Goal: Task Accomplishment & Management: Manage account settings

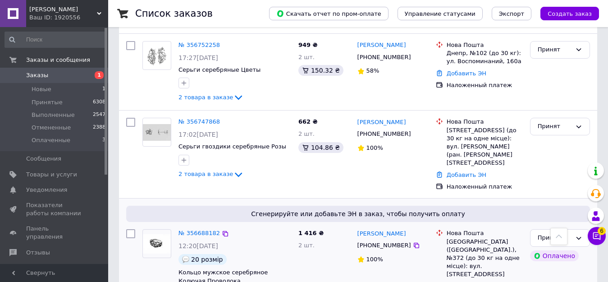
scroll to position [361, 0]
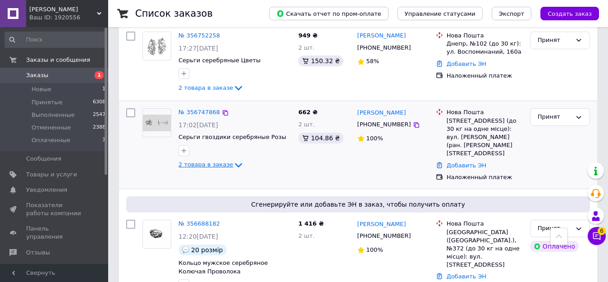
click at [233, 160] on icon at bounding box center [238, 165] width 11 height 11
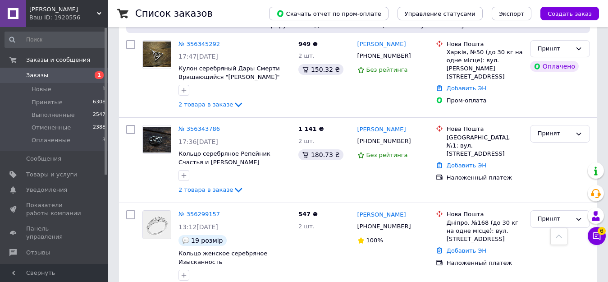
scroll to position [1353, 0]
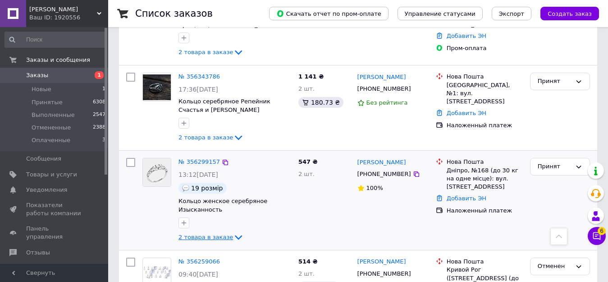
click at [233, 232] on icon at bounding box center [238, 237] width 11 height 11
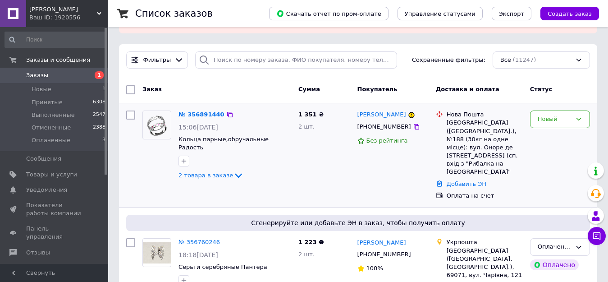
scroll to position [90, 0]
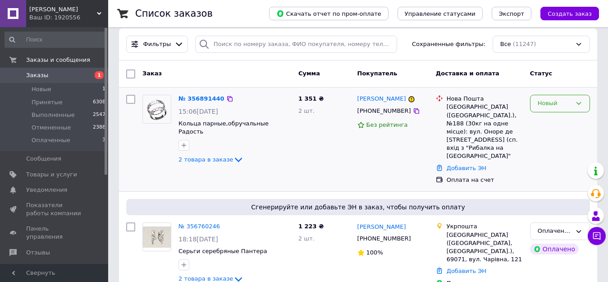
click at [548, 99] on div "Новый" at bounding box center [555, 103] width 34 height 9
click at [547, 114] on li "Принят" at bounding box center [560, 122] width 59 height 17
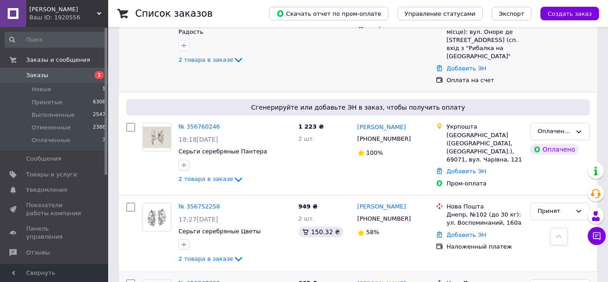
scroll to position [271, 0]
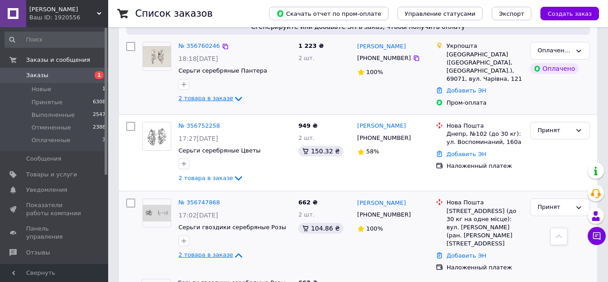
click at [234, 93] on icon at bounding box center [238, 98] width 11 height 11
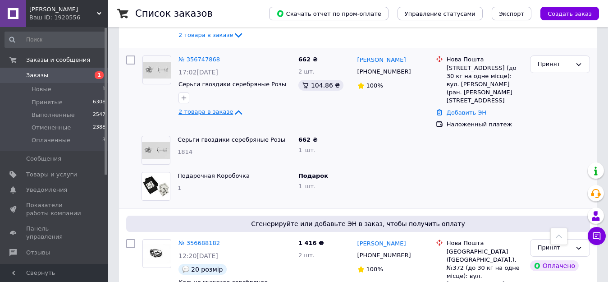
scroll to position [361, 0]
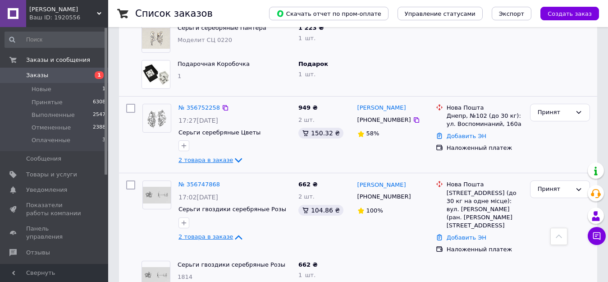
click at [233, 155] on icon at bounding box center [238, 160] width 11 height 11
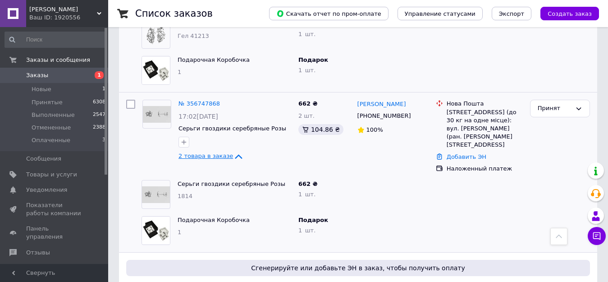
scroll to position [513, 0]
click at [32, 76] on span "Заказы" at bounding box center [37, 75] width 22 height 8
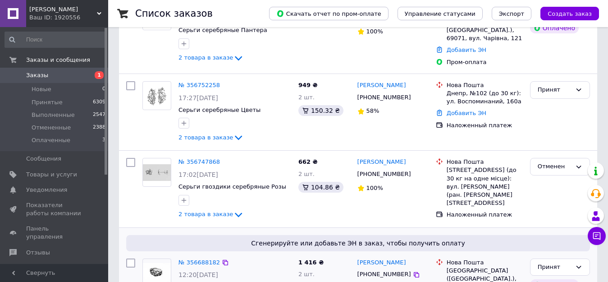
scroll to position [316, 0]
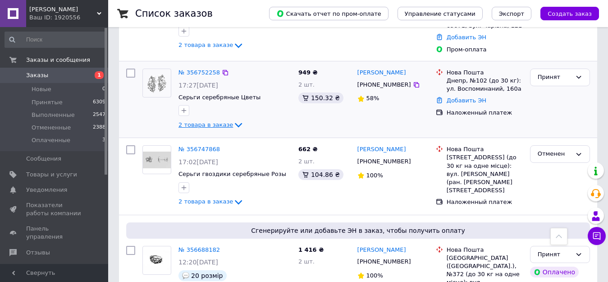
click at [235, 123] on icon at bounding box center [238, 125] width 7 height 5
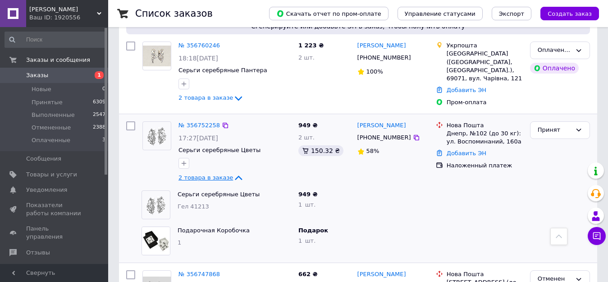
scroll to position [225, 0]
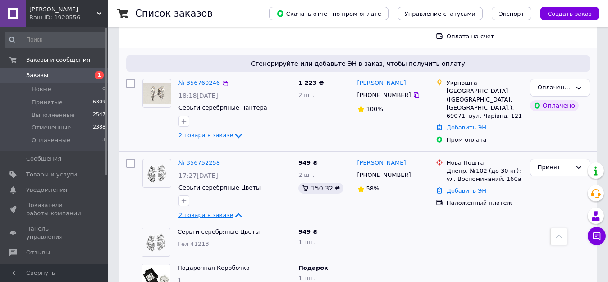
click at [233, 130] on icon at bounding box center [238, 135] width 11 height 11
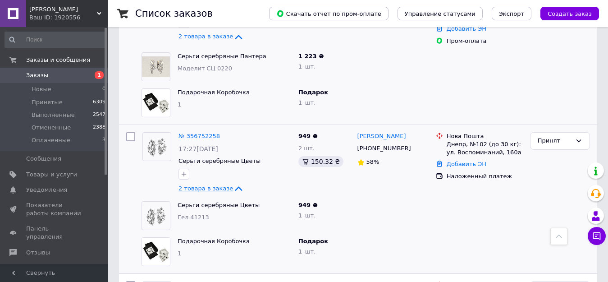
scroll to position [411, 0]
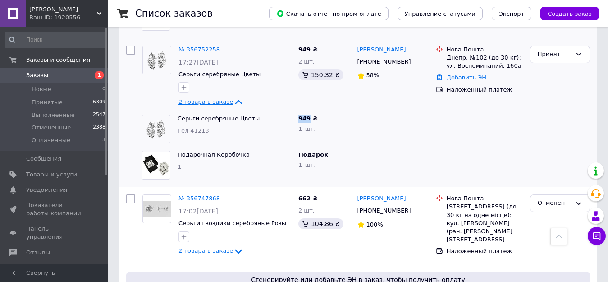
drag, startPoint x: 299, startPoint y: 96, endPoint x: 308, endPoint y: 98, distance: 9.3
click at [308, 115] on span "949 ₴" at bounding box center [308, 118] width 19 height 7
copy span "949"
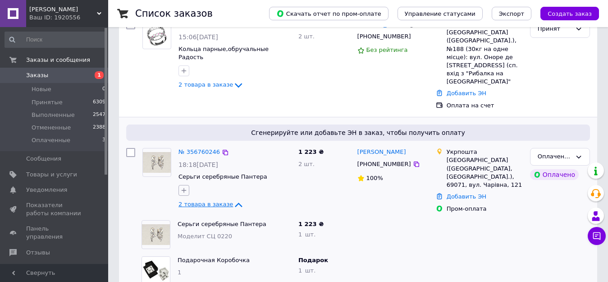
scroll to position [185, 0]
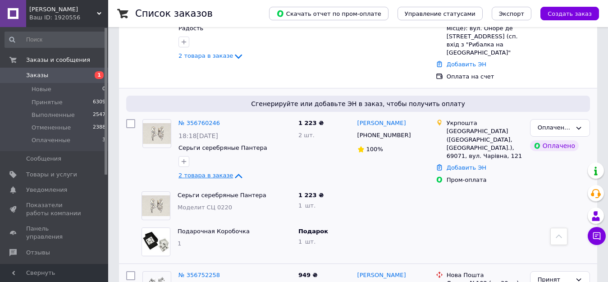
click at [487, 188] on div at bounding box center [479, 206] width 94 height 36
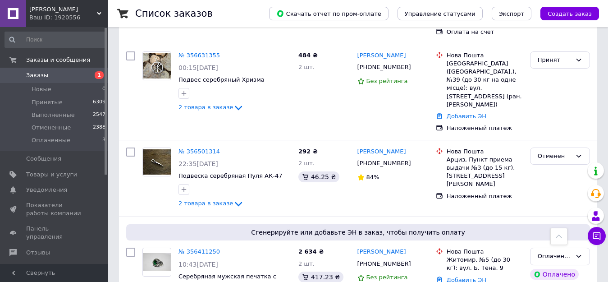
scroll to position [907, 0]
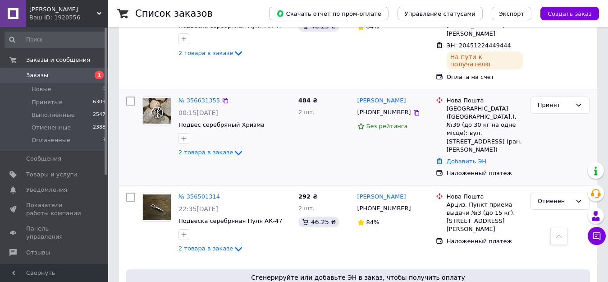
click at [235, 151] on icon at bounding box center [238, 153] width 7 height 5
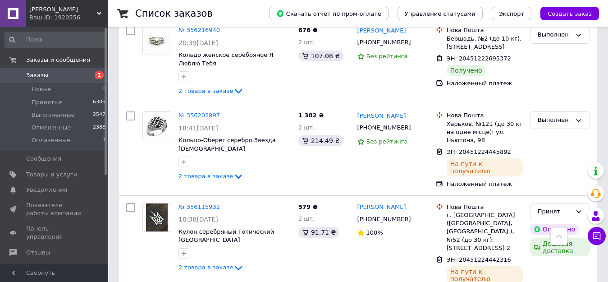
scroll to position [1971, 0]
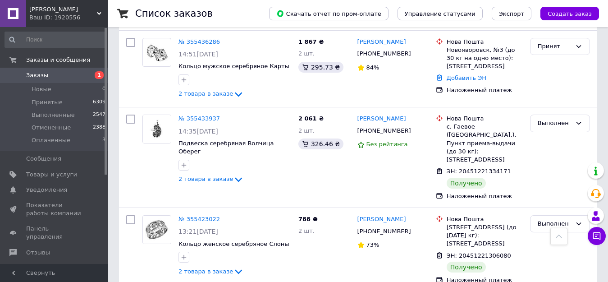
scroll to position [902, 0]
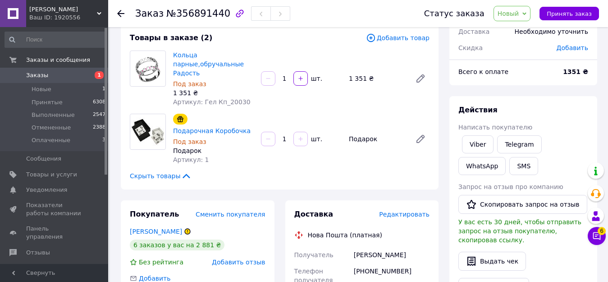
scroll to position [135, 0]
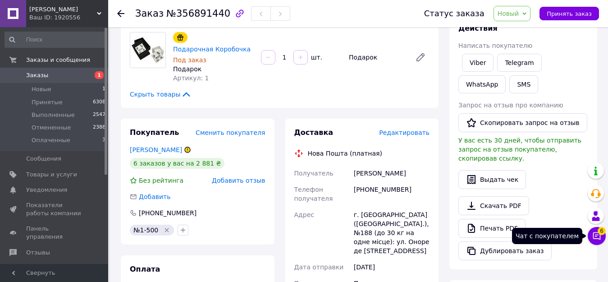
click at [597, 235] on icon at bounding box center [597, 236] width 8 height 8
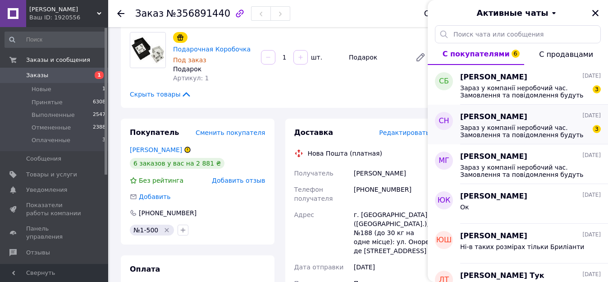
click at [538, 124] on span "Зараз у компанії неробочий час. Замовлення та повідомлення будуть оброблені з 1…" at bounding box center [524, 131] width 128 height 14
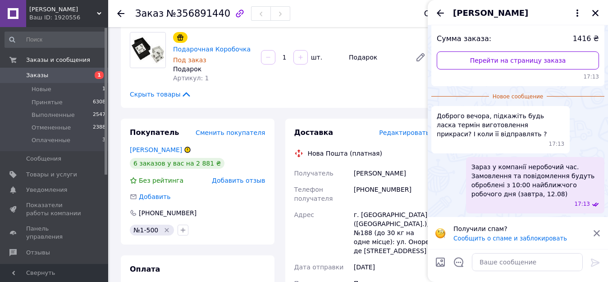
scroll to position [114, 0]
click at [304, 104] on div "Товары в заказе (2) Добавить товар Кольца парные,обручальные Радость Под заказ …" at bounding box center [280, 25] width 318 height 166
click at [552, 258] on textarea at bounding box center [527, 262] width 111 height 18
drag, startPoint x: 438, startPoint y: 116, endPoint x: 462, endPoint y: 111, distance: 24.4
click at [462, 111] on span "Доброго вечора, підкажіть будь ласка термін виготовлення прикраси? І коли її ві…" at bounding box center [501, 124] width 128 height 27
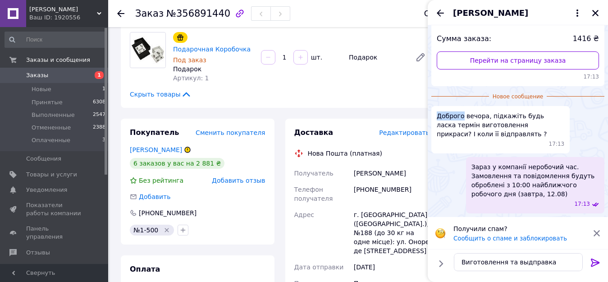
copy span "Доброго"
click at [463, 262] on textarea "Виготовлення та выдправка" at bounding box center [518, 262] width 129 height 18
paste textarea "Доброго"
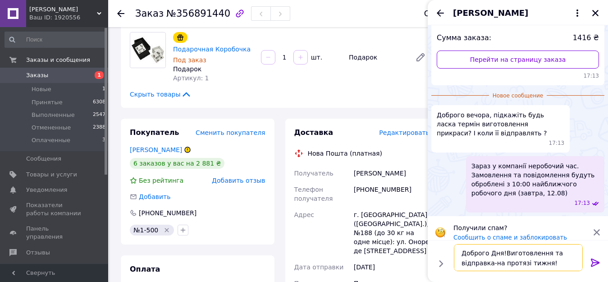
type textarea "Доброго Дня!Виготовлення та відправка-на протязі тижня!"
click at [594, 258] on icon at bounding box center [595, 262] width 11 height 11
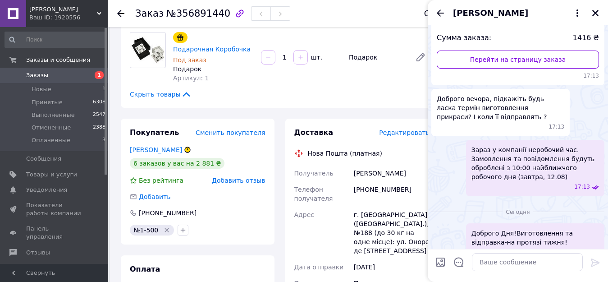
scroll to position [130, 0]
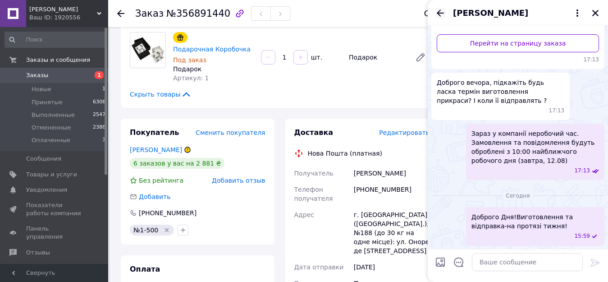
click at [438, 10] on icon "Назад" at bounding box center [440, 13] width 11 height 11
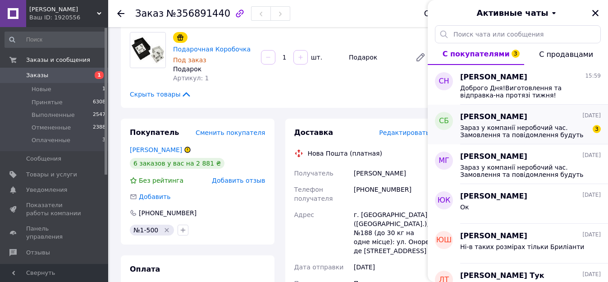
click at [522, 134] on span "Зараз у компанії неробочий час. Замовлення та повідомлення будуть оброблені з 1…" at bounding box center [524, 131] width 128 height 14
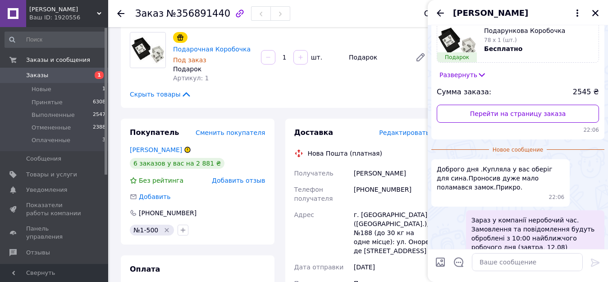
scroll to position [0, 0]
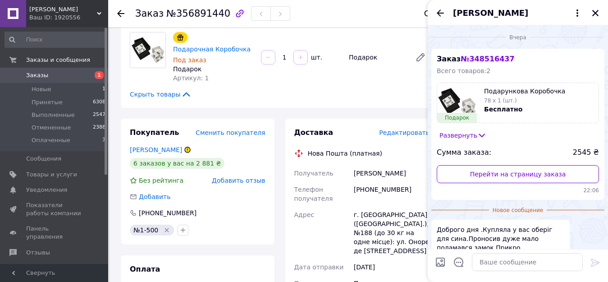
click at [482, 59] on span "№ 348516437" at bounding box center [488, 59] width 54 height 9
click at [479, 131] on icon at bounding box center [482, 135] width 9 height 9
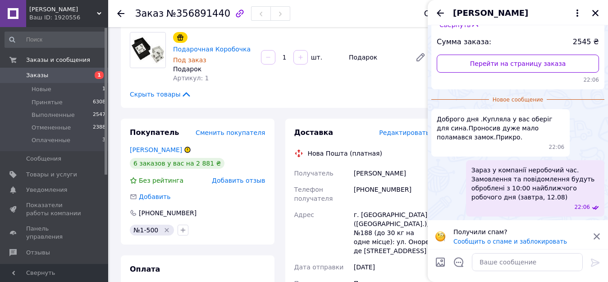
scroll to position [161, 0]
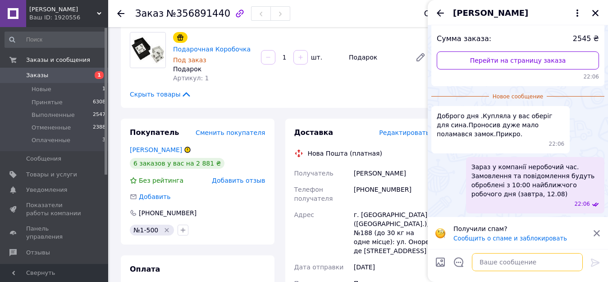
click at [508, 256] on textarea at bounding box center [527, 262] width 111 height 18
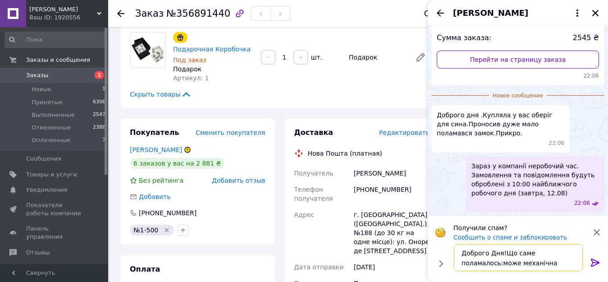
type textarea "Доброго Дня!Що саме поламалось:може механічна поломка?"
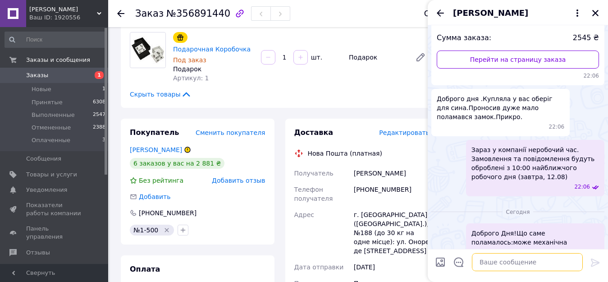
scroll to position [178, 0]
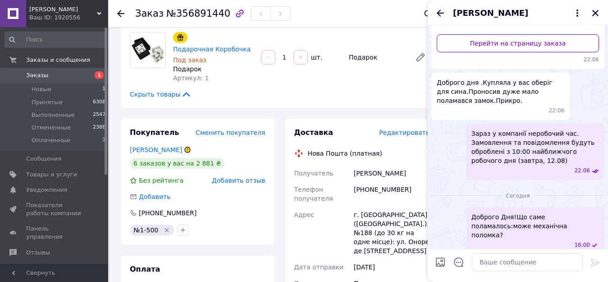
click at [438, 15] on icon "Назад" at bounding box center [440, 13] width 11 height 11
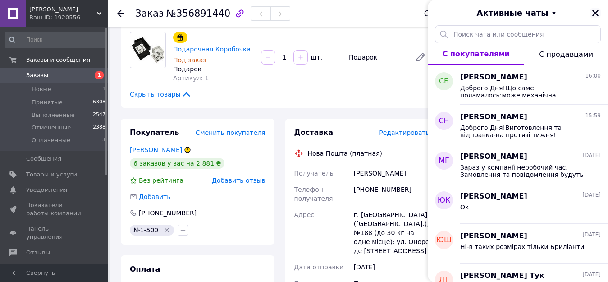
click at [598, 13] on icon "Закрыть" at bounding box center [596, 13] width 8 height 8
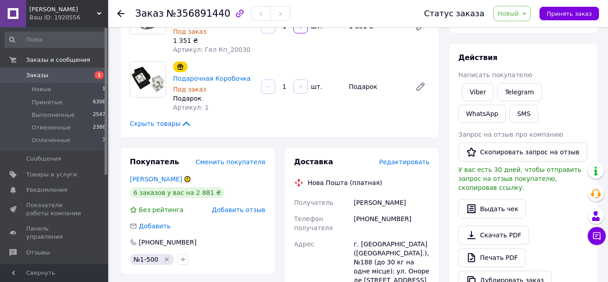
scroll to position [90, 0]
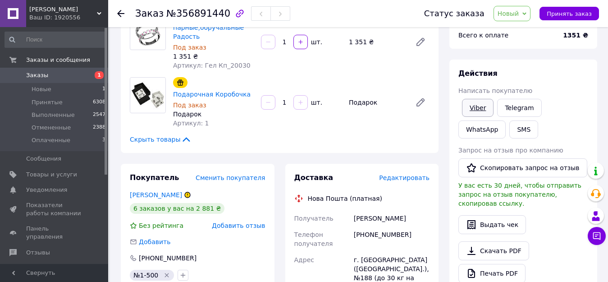
click at [480, 110] on link "Viber" at bounding box center [478, 108] width 32 height 18
click at [506, 120] on link "WhatsApp" at bounding box center [482, 129] width 47 height 18
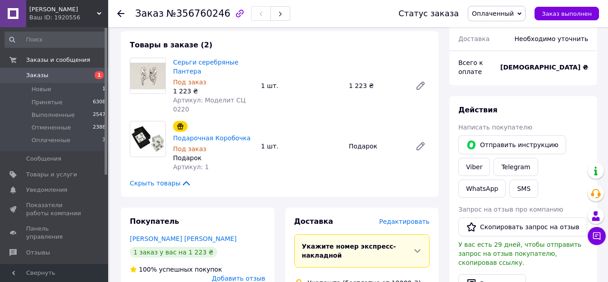
scroll to position [271, 0]
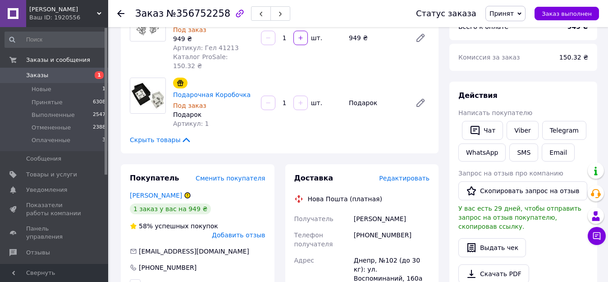
scroll to position [135, 0]
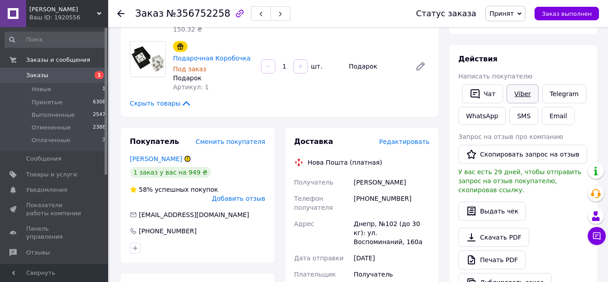
click at [532, 96] on link "Viber" at bounding box center [523, 93] width 32 height 19
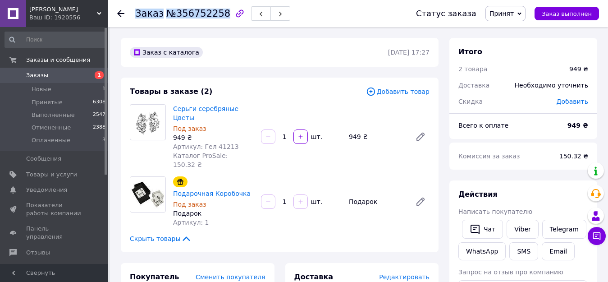
drag, startPoint x: 137, startPoint y: 14, endPoint x: 217, endPoint y: 13, distance: 80.3
click at [217, 13] on h1 "Заказ №356752258" at bounding box center [182, 13] width 95 height 11
copy h1 "Заказ №356752258"
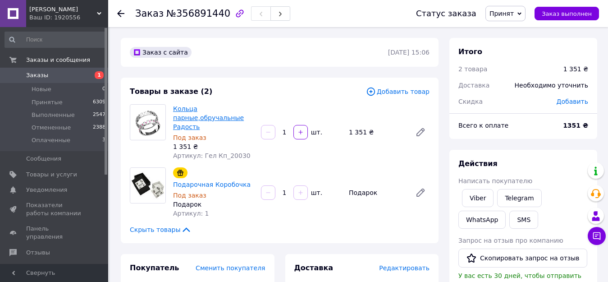
click at [211, 115] on link "Кольца парные,обручальные Радость" at bounding box center [208, 117] width 71 height 25
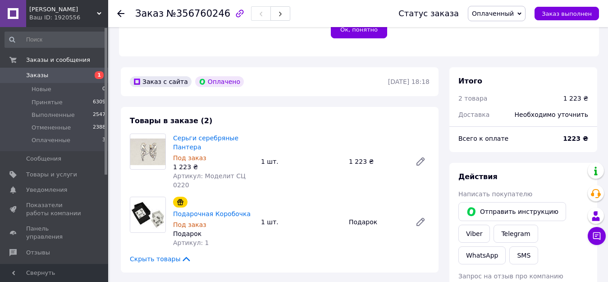
scroll to position [271, 0]
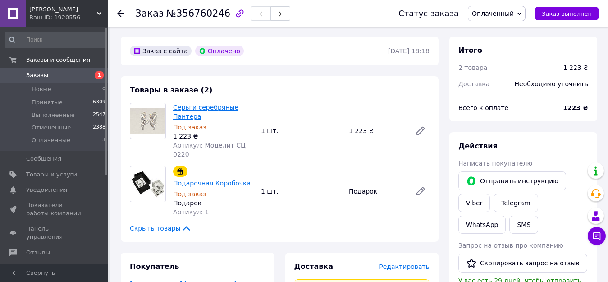
click at [218, 104] on link "Серьги серебряные Пантера" at bounding box center [205, 112] width 65 height 16
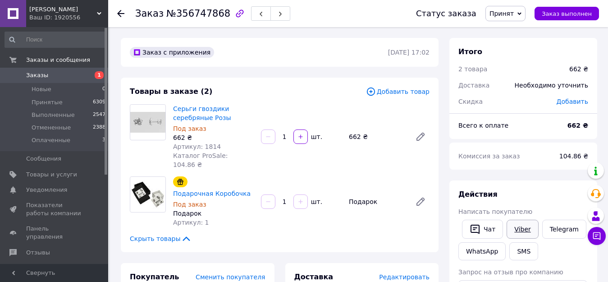
click at [519, 225] on link "Viber" at bounding box center [523, 229] width 32 height 19
click at [190, 107] on link "Серьги гвоздики серебряные Розы" at bounding box center [202, 113] width 58 height 16
click at [514, 12] on span "Принят" at bounding box center [502, 13] width 24 height 7
click at [520, 45] on li "Отменен" at bounding box center [510, 45] width 48 height 14
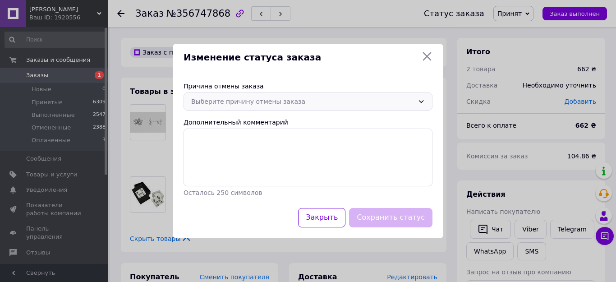
click at [280, 100] on div "Выберите причину отмены заказа" at bounding box center [302, 102] width 223 height 10
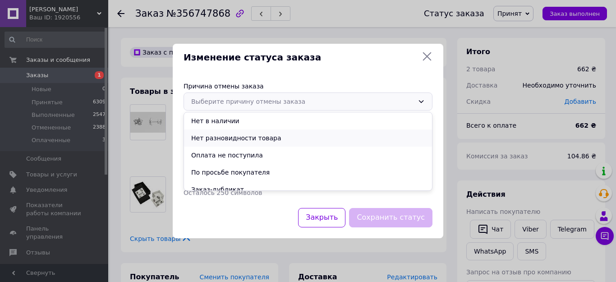
click at [272, 135] on li "Нет разновидности товара" at bounding box center [308, 137] width 248 height 17
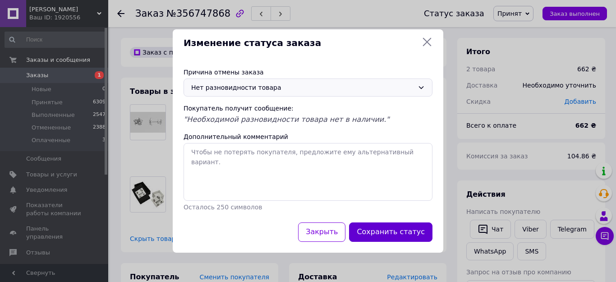
click at [410, 232] on button "Сохранить статус" at bounding box center [390, 231] width 83 height 19
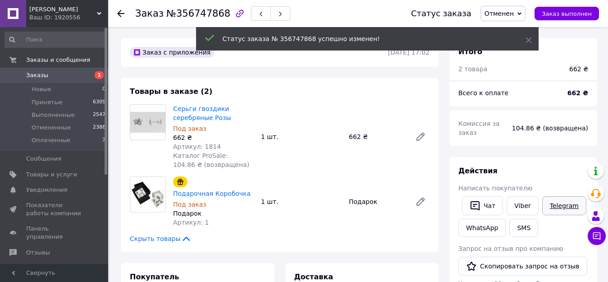
click at [559, 202] on link "Telegram" at bounding box center [565, 205] width 44 height 19
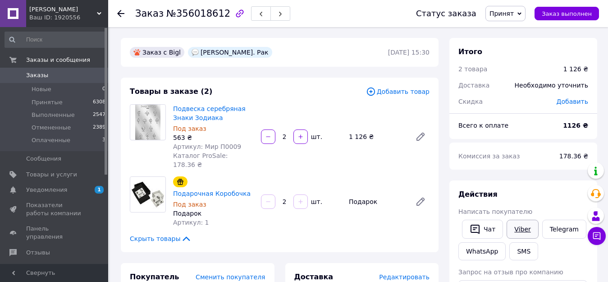
click at [514, 228] on link "Viber" at bounding box center [523, 229] width 32 height 19
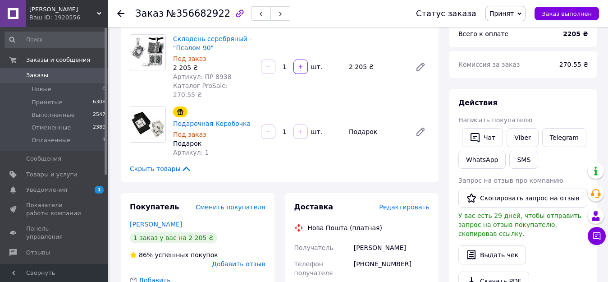
scroll to position [180, 0]
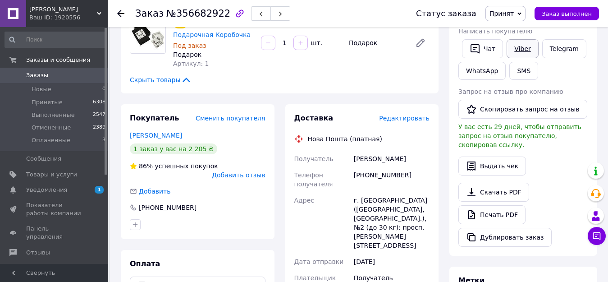
click at [523, 40] on link "Viber" at bounding box center [523, 48] width 32 height 19
click at [563, 47] on link "Telegram" at bounding box center [565, 48] width 44 height 19
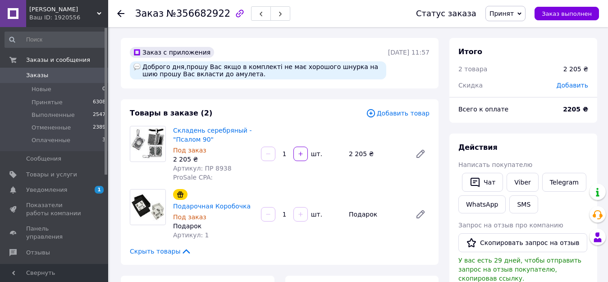
scroll to position [180, 0]
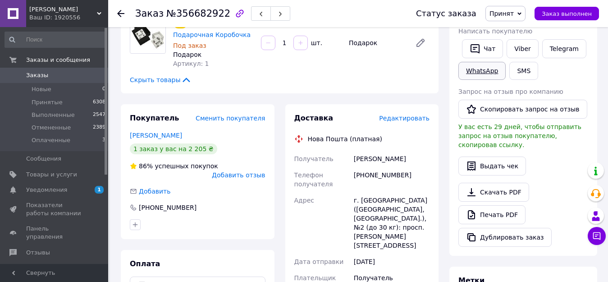
click at [474, 70] on link "WhatsApp" at bounding box center [482, 71] width 47 height 18
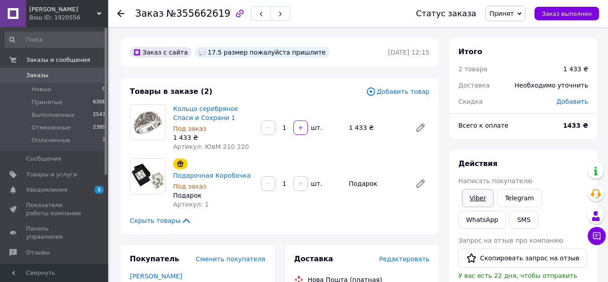
click at [487, 201] on link "Viber" at bounding box center [478, 198] width 32 height 18
click at [509, 15] on span "Принят" at bounding box center [502, 13] width 24 height 7
click at [514, 47] on li "Отменен" at bounding box center [510, 45] width 48 height 14
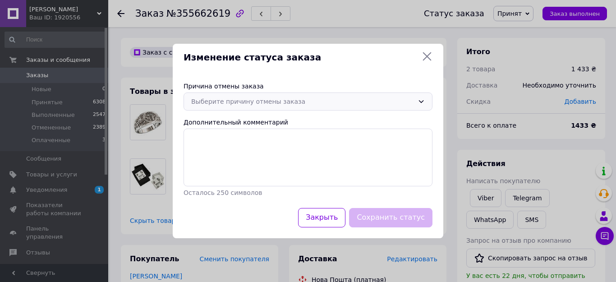
click at [284, 104] on div "Выберите причину отмены заказа" at bounding box center [302, 102] width 223 height 10
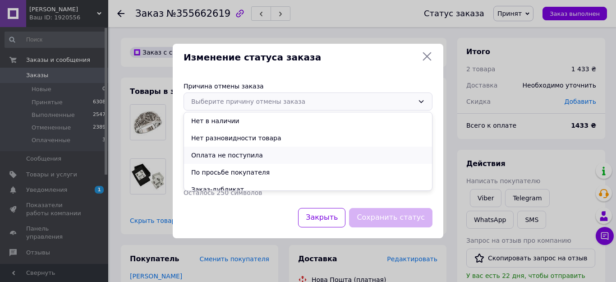
click at [256, 153] on li "Оплата не поступила" at bounding box center [308, 155] width 248 height 17
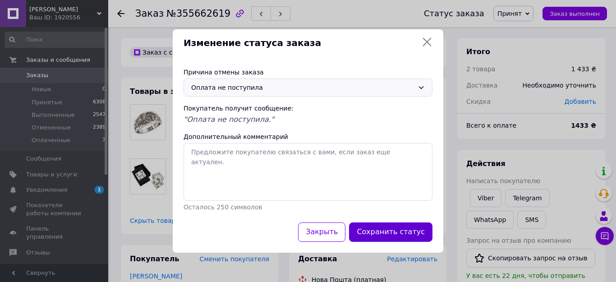
click at [393, 227] on button "Сохранить статус" at bounding box center [390, 231] width 83 height 19
